Goal: Transaction & Acquisition: Purchase product/service

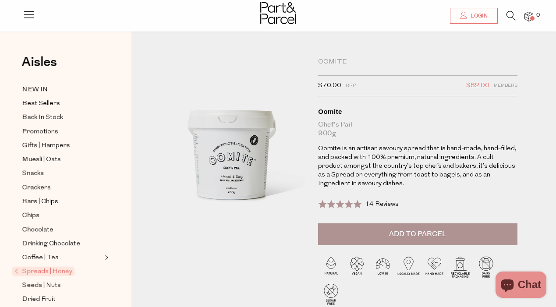
scroll to position [39, 0]
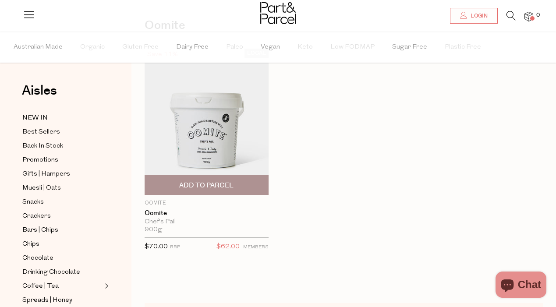
scroll to position [62, 0]
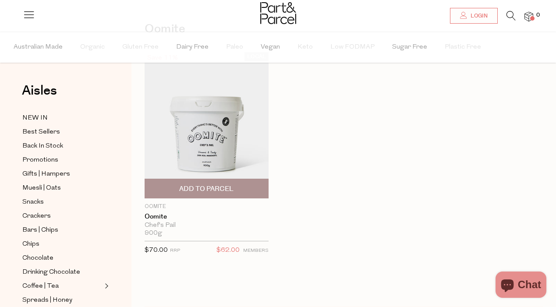
click at [232, 135] on img at bounding box center [207, 125] width 124 height 146
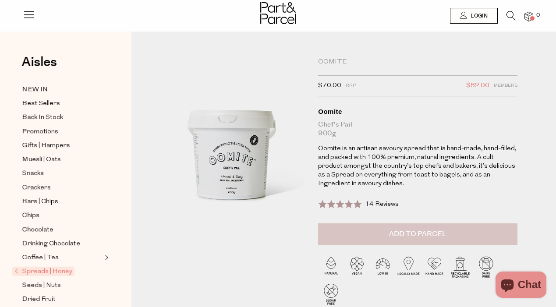
click at [396, 234] on span "Add to Parcel" at bounding box center [417, 234] width 57 height 10
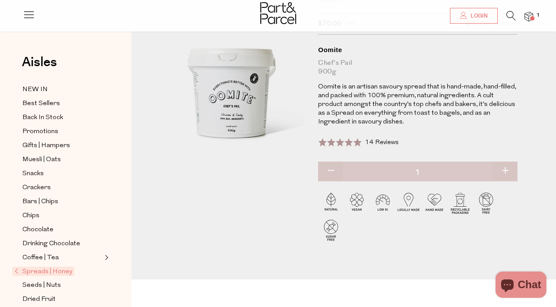
scroll to position [66, 0]
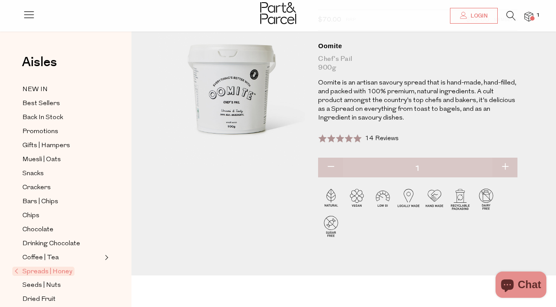
click at [529, 24] on div at bounding box center [278, 14] width 556 height 28
click at [529, 18] on img at bounding box center [529, 17] width 9 height 10
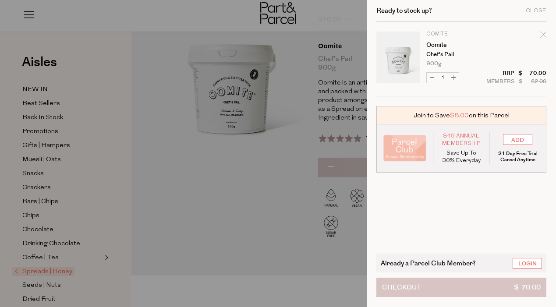
click at [438, 285] on button "Checkout $ 70.00" at bounding box center [461, 287] width 170 height 19
